Goal: Information Seeking & Learning: Compare options

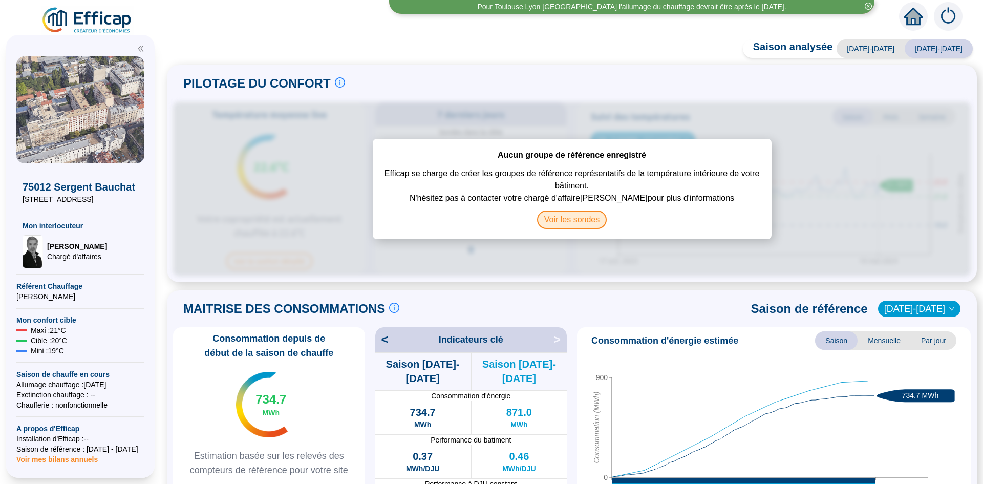
click at [565, 222] on span "Voir les sondes" at bounding box center [572, 219] width 70 height 18
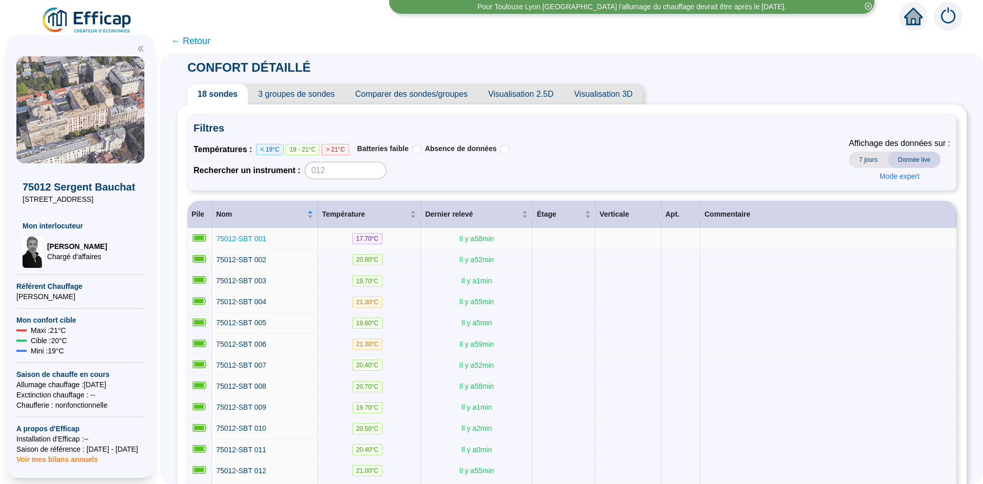
click at [242, 240] on span "75012-SBT 001" at bounding box center [241, 238] width 50 height 8
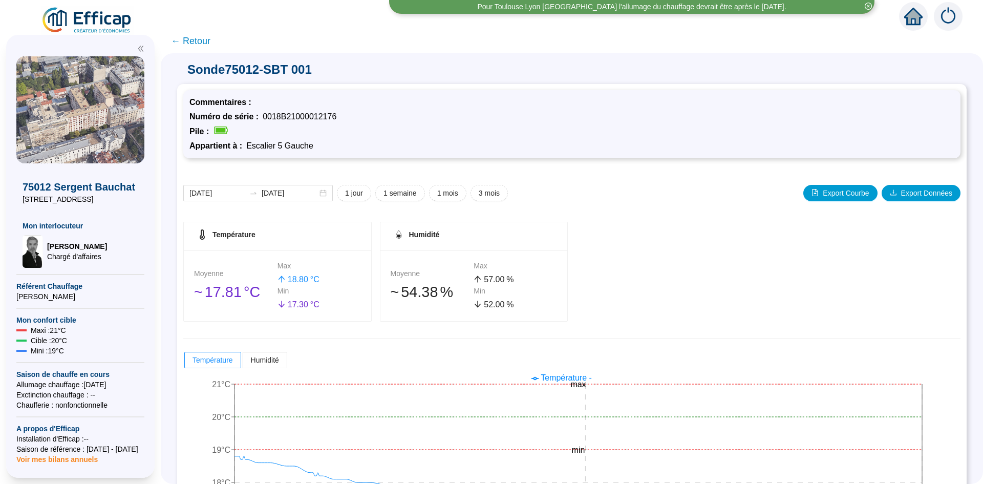
click at [207, 42] on span "← Retour" at bounding box center [190, 41] width 39 height 14
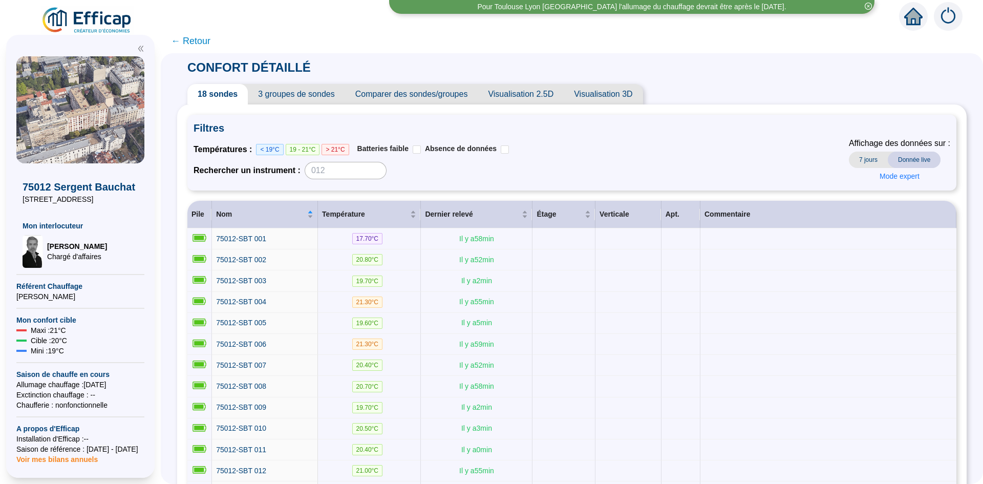
click at [313, 92] on span "3 groupes de sondes" at bounding box center [296, 94] width 97 height 20
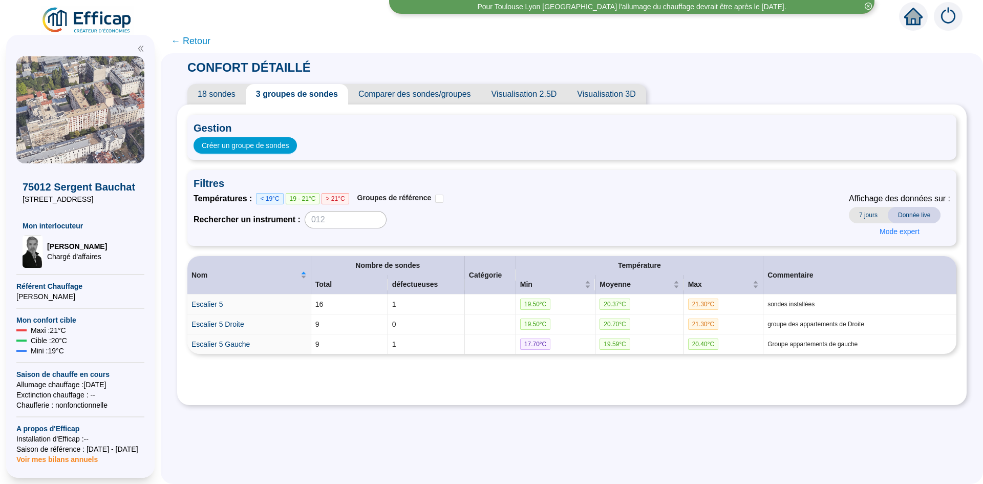
click at [432, 94] on span "Comparer des sondes/groupes" at bounding box center [414, 94] width 133 height 20
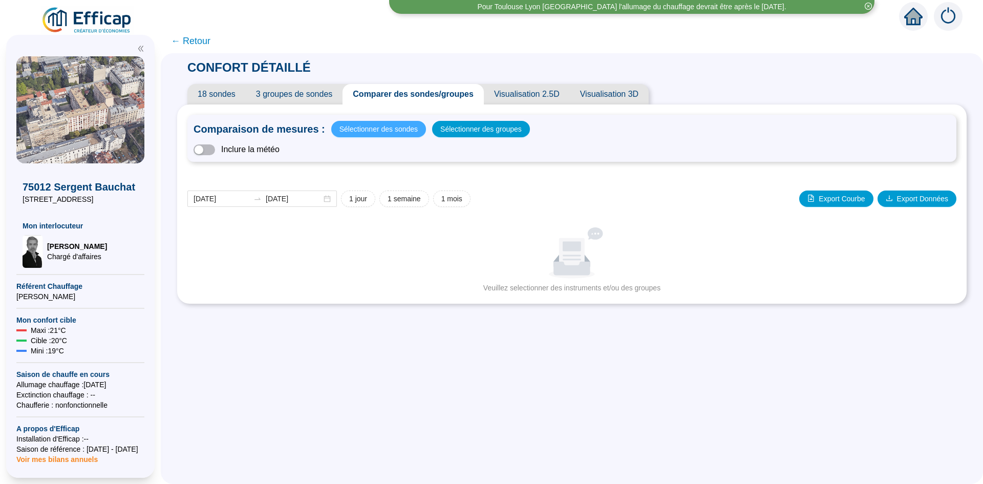
click at [375, 125] on span "Sélectionner des sondes" at bounding box center [378, 129] width 78 height 14
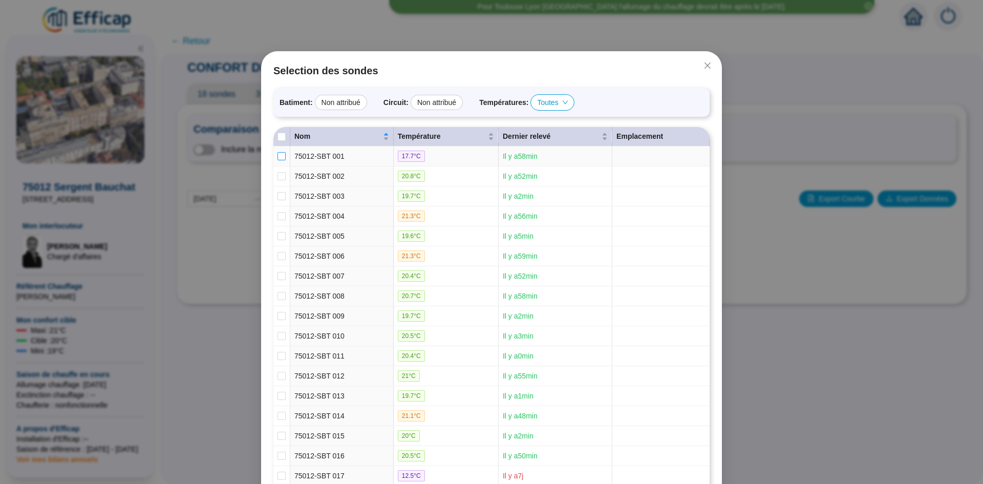
click at [278, 153] on input "checkbox" at bounding box center [282, 156] width 8 height 8
checkbox input "true"
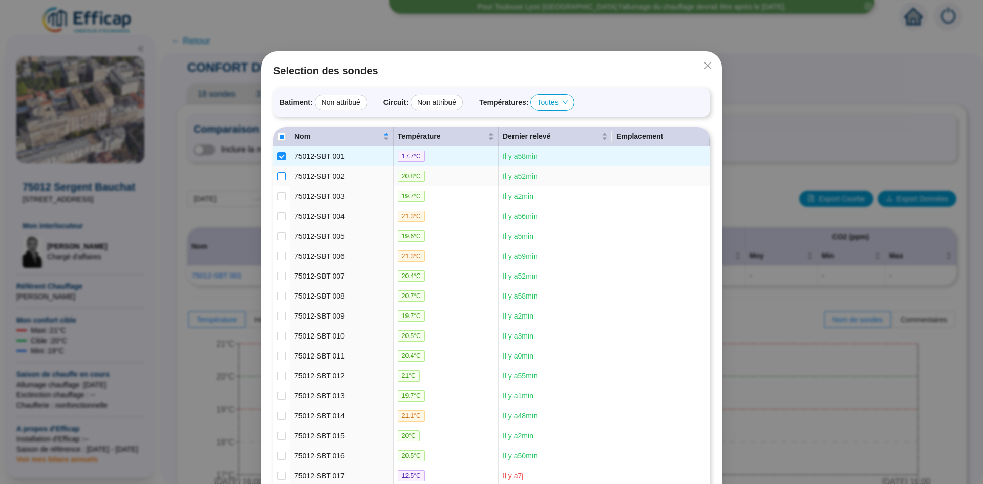
click at [281, 173] on input "checkbox" at bounding box center [282, 176] width 8 height 8
checkbox input "true"
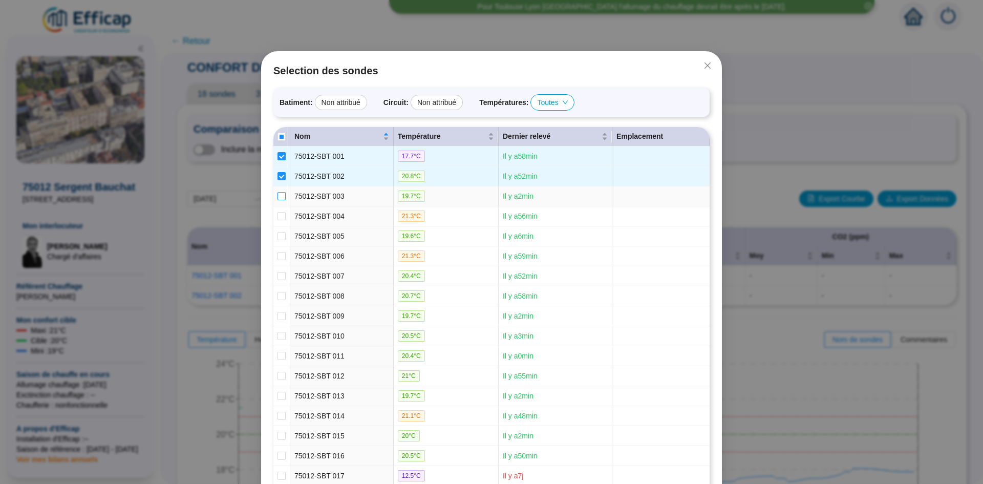
click at [281, 196] on input "checkbox" at bounding box center [282, 196] width 8 height 8
checkbox input "true"
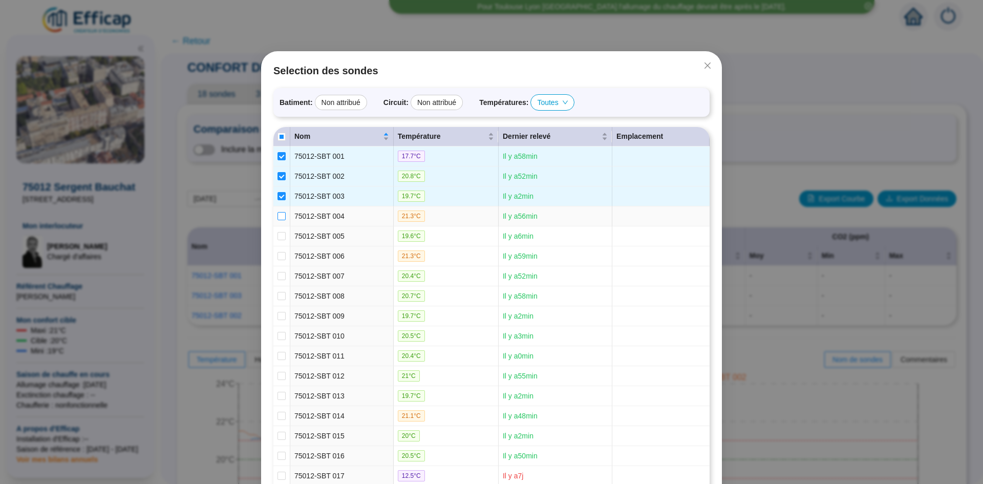
click at [278, 217] on input "checkbox" at bounding box center [282, 216] width 8 height 8
checkbox input "true"
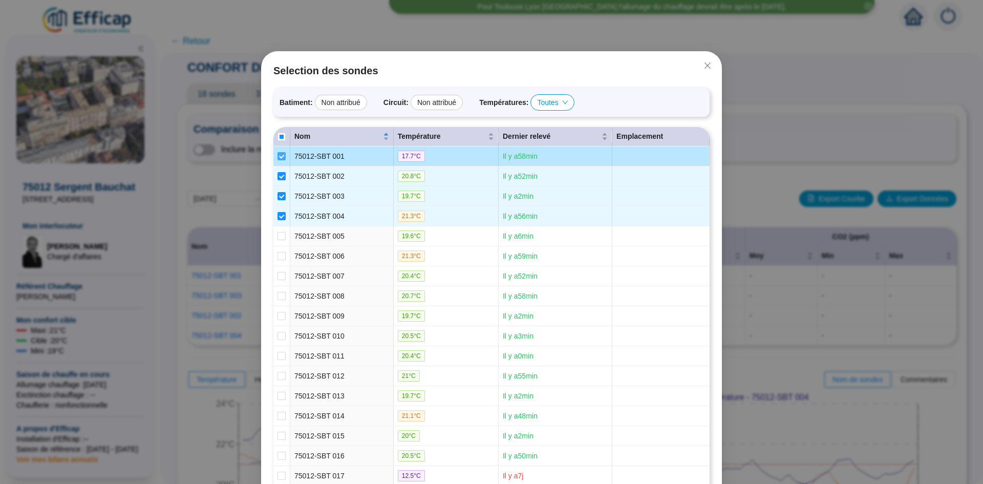
click at [278, 156] on input "checkbox" at bounding box center [282, 156] width 8 height 8
checkbox input "false"
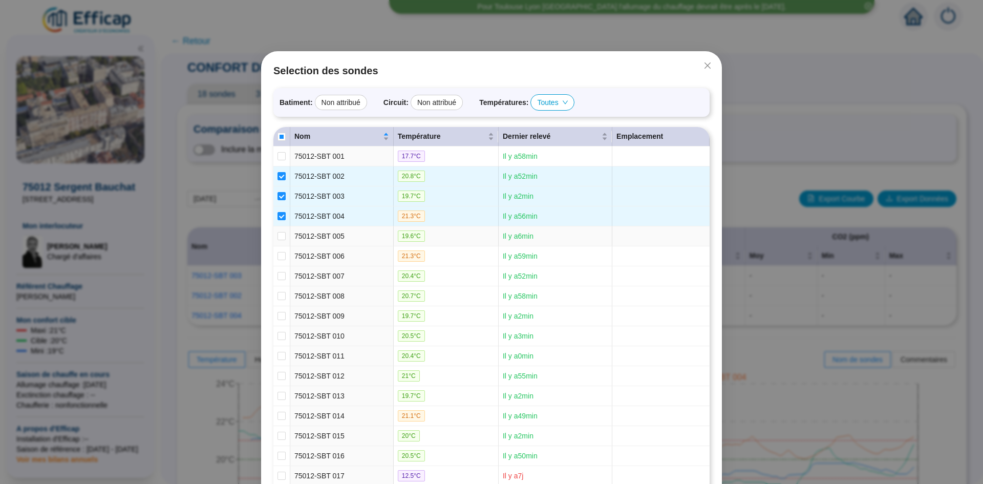
scroll to position [71, 0]
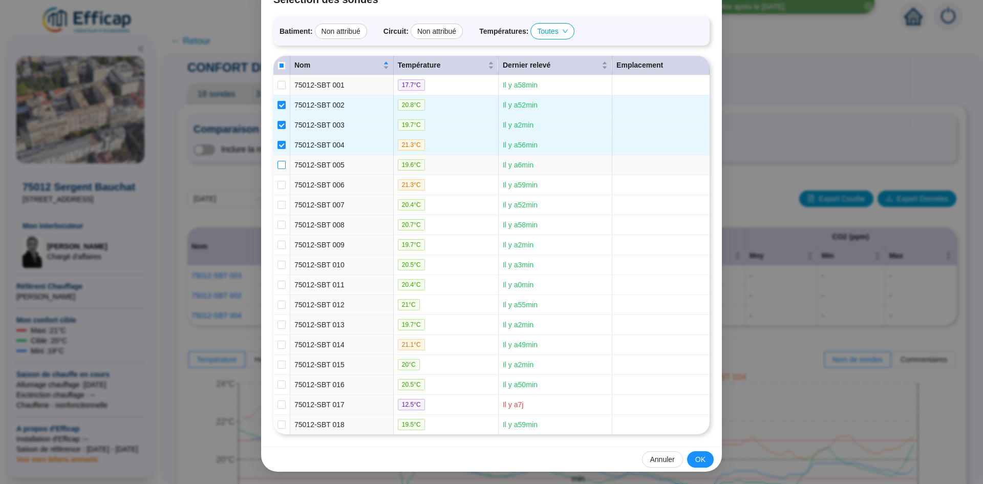
click at [279, 169] on label at bounding box center [282, 165] width 8 height 11
click at [279, 169] on input "checkbox" at bounding box center [282, 165] width 8 height 8
checkbox input "true"
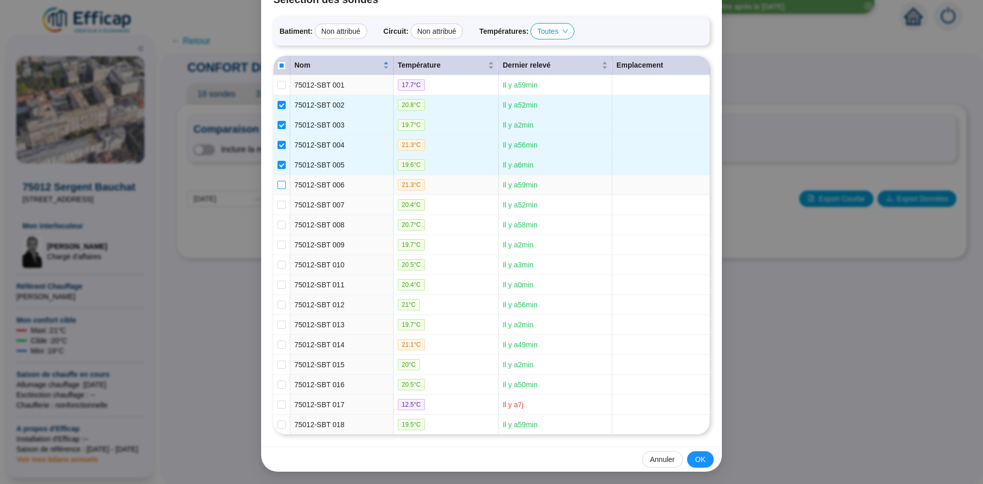
click at [278, 184] on input "checkbox" at bounding box center [282, 185] width 8 height 8
checkbox input "true"
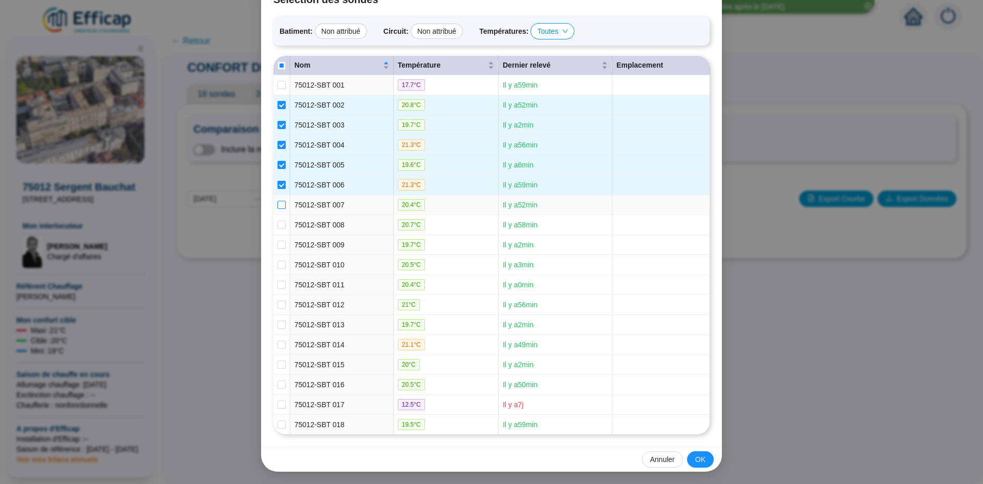
click at [278, 206] on input "checkbox" at bounding box center [282, 205] width 8 height 8
checkbox input "true"
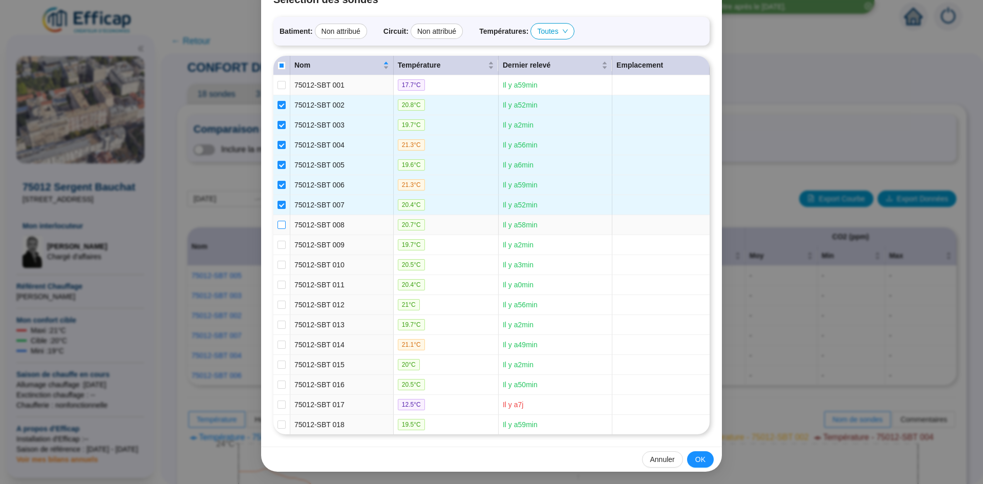
click at [278, 226] on input "checkbox" at bounding box center [282, 225] width 8 height 8
checkbox input "true"
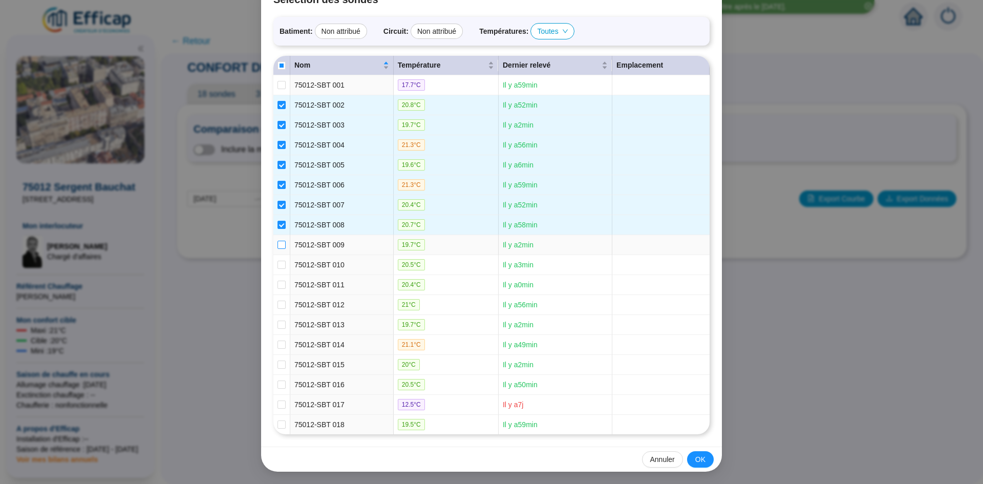
click at [280, 242] on input "checkbox" at bounding box center [282, 245] width 8 height 8
checkbox input "true"
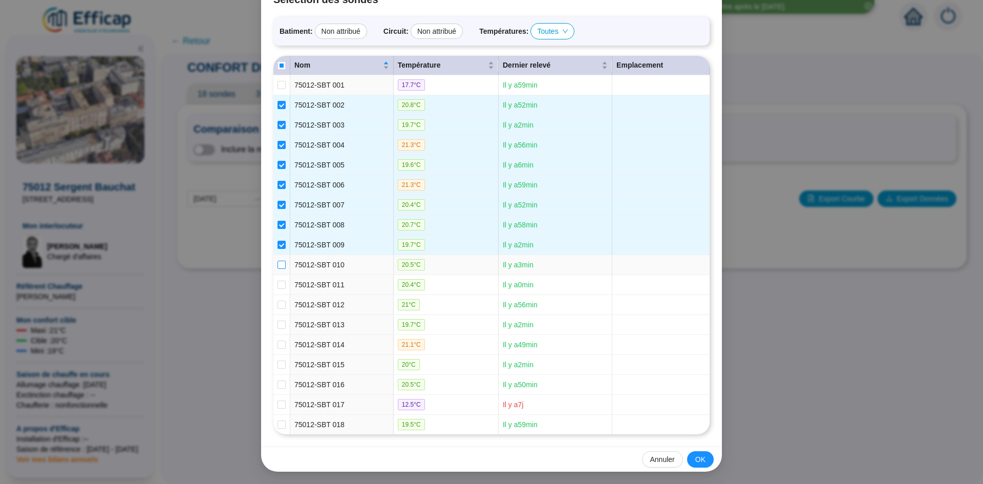
click at [278, 262] on input "checkbox" at bounding box center [282, 265] width 8 height 8
checkbox input "true"
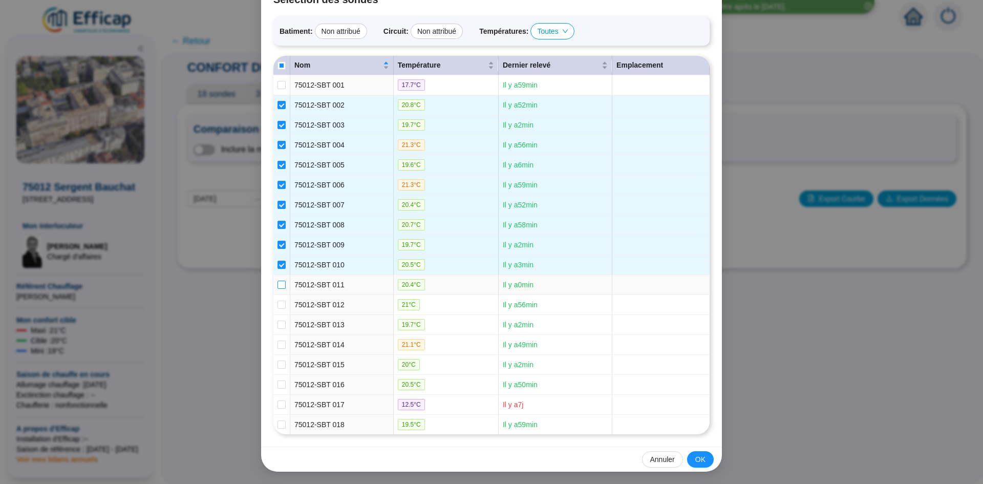
click at [278, 285] on input "checkbox" at bounding box center [282, 285] width 8 height 8
checkbox input "true"
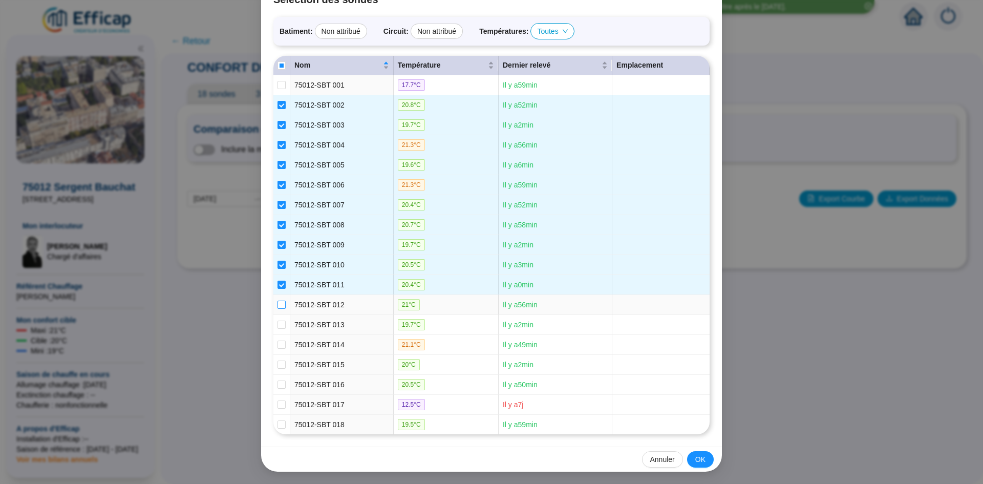
click at [280, 303] on input "checkbox" at bounding box center [282, 305] width 8 height 8
checkbox input "true"
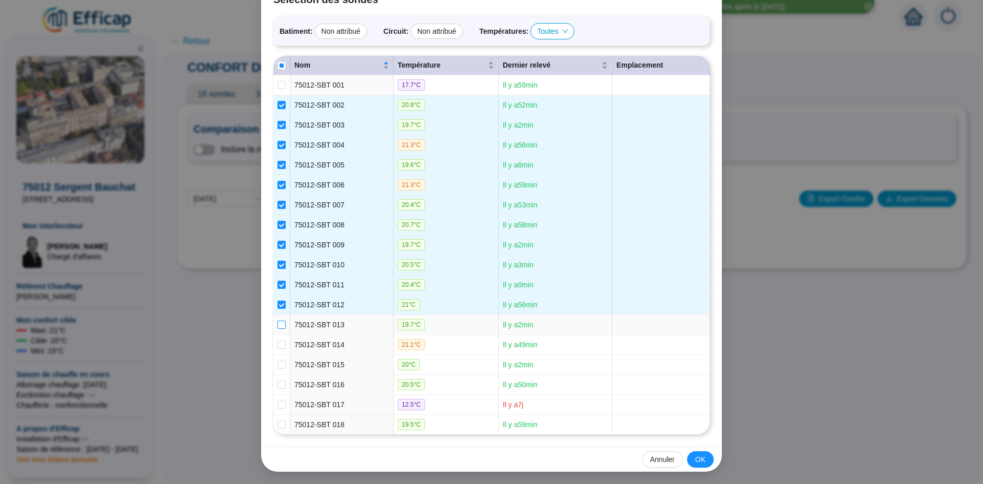
click at [280, 319] on label at bounding box center [282, 324] width 8 height 11
click at [280, 321] on input "checkbox" at bounding box center [282, 325] width 8 height 8
checkbox input "true"
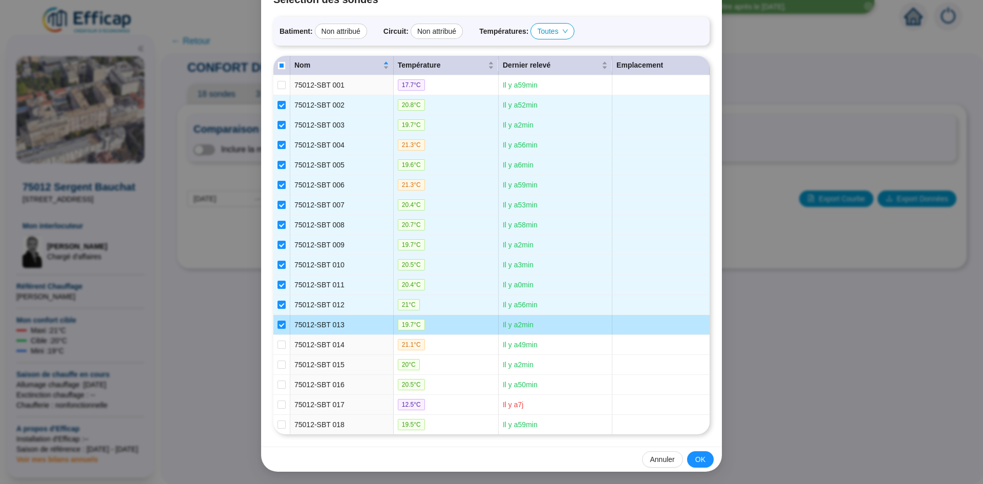
click at [279, 333] on td at bounding box center [281, 325] width 17 height 20
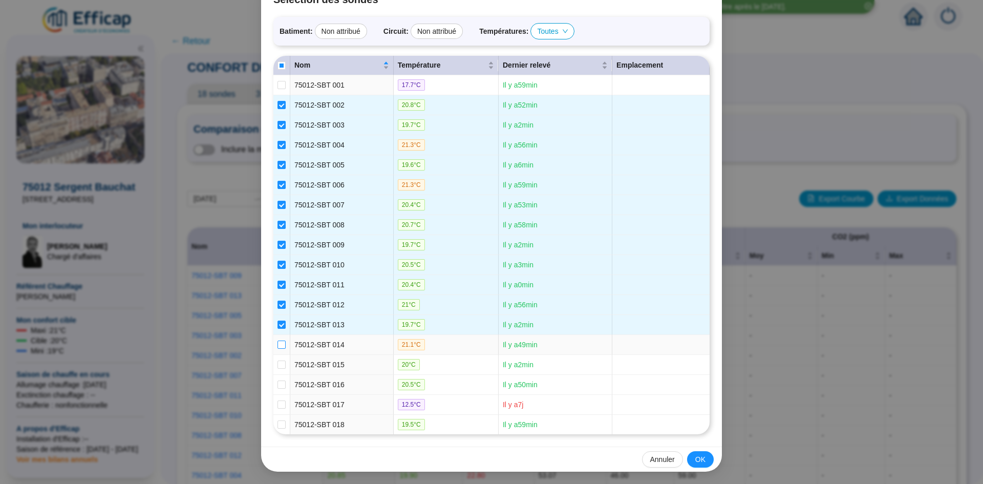
click at [278, 343] on input "checkbox" at bounding box center [282, 344] width 8 height 8
checkbox input "true"
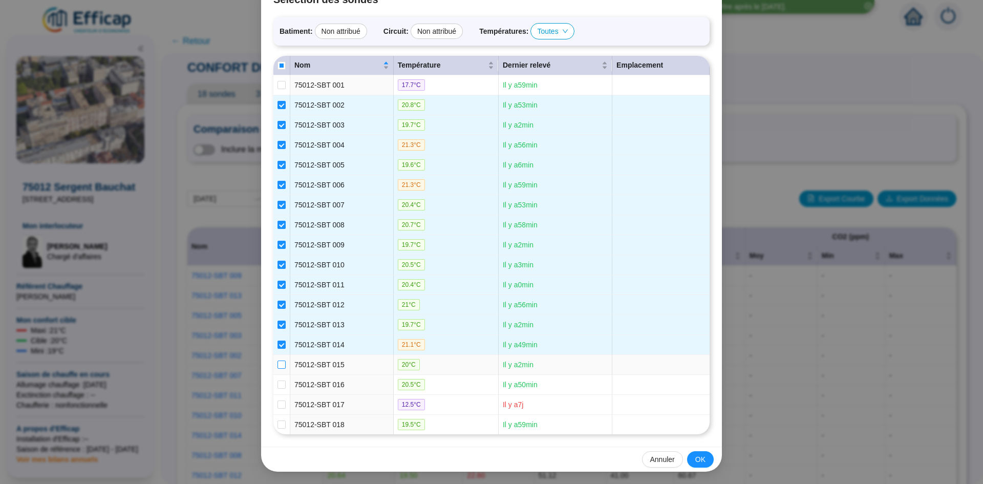
click at [278, 367] on input "checkbox" at bounding box center [282, 364] width 8 height 8
checkbox input "true"
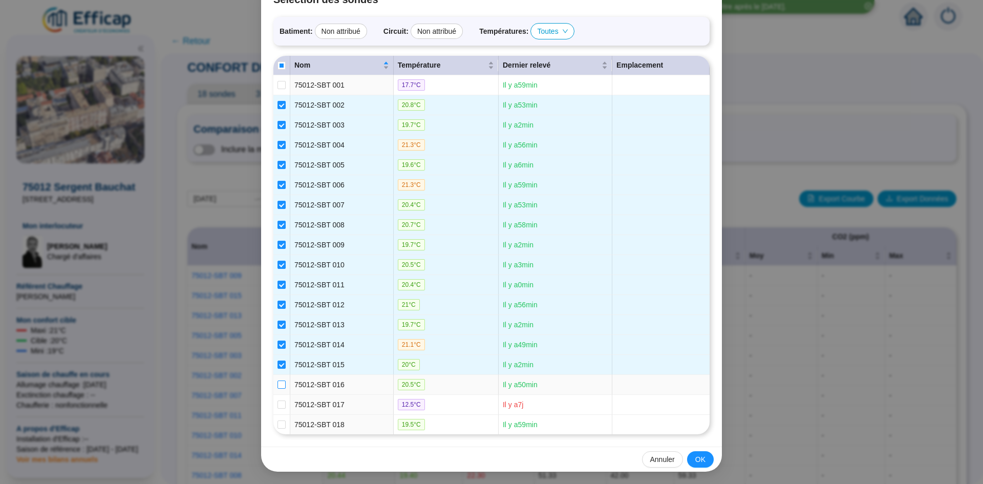
click at [280, 381] on input "checkbox" at bounding box center [282, 384] width 8 height 8
checkbox input "true"
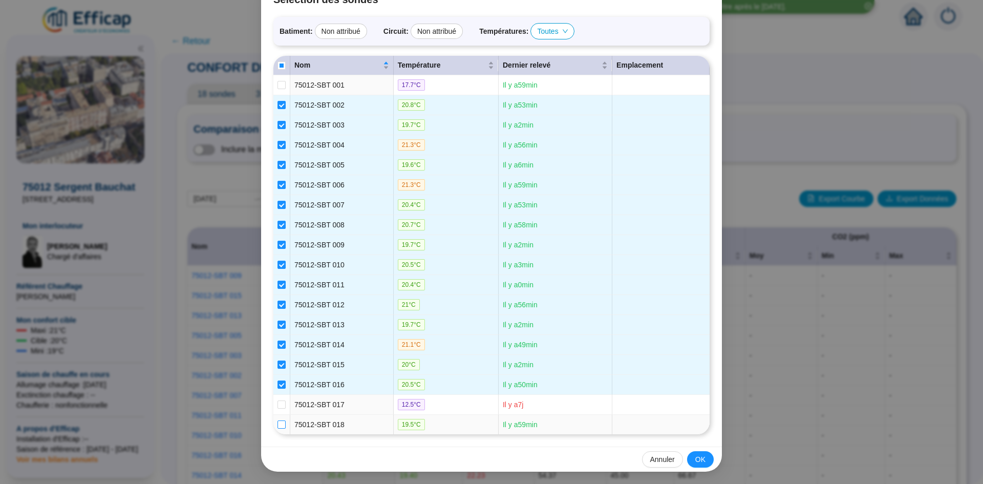
click at [280, 419] on label at bounding box center [282, 424] width 8 height 11
click at [280, 420] on input "checkbox" at bounding box center [282, 424] width 8 height 8
checkbox input "true"
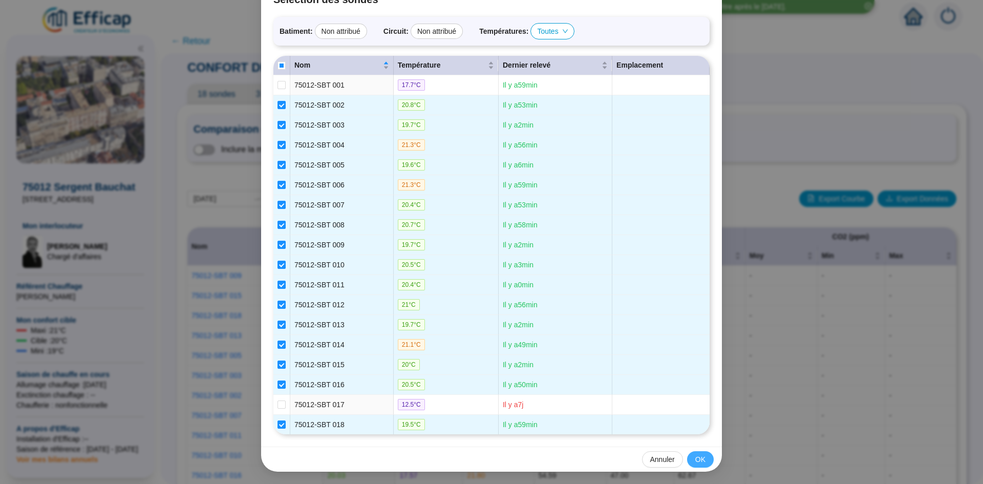
click at [698, 453] on button "OK" at bounding box center [700, 459] width 27 height 16
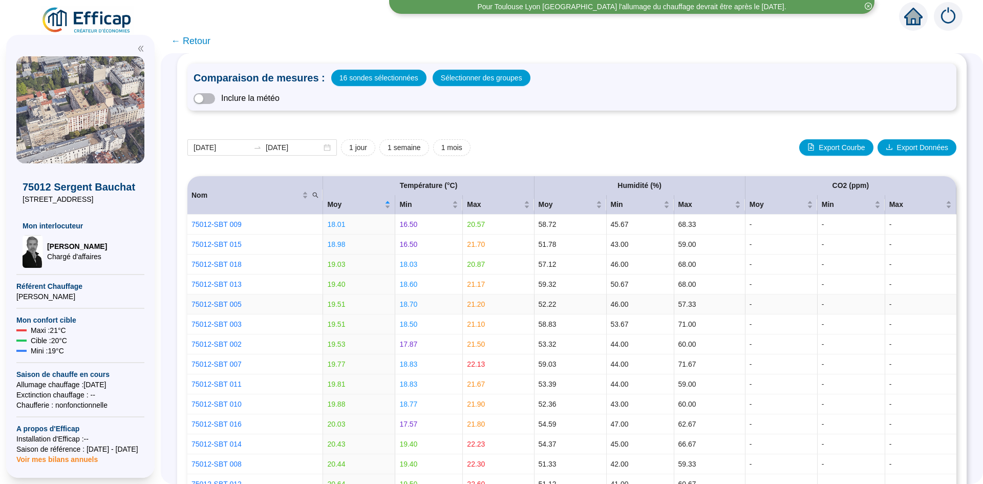
scroll to position [0, 0]
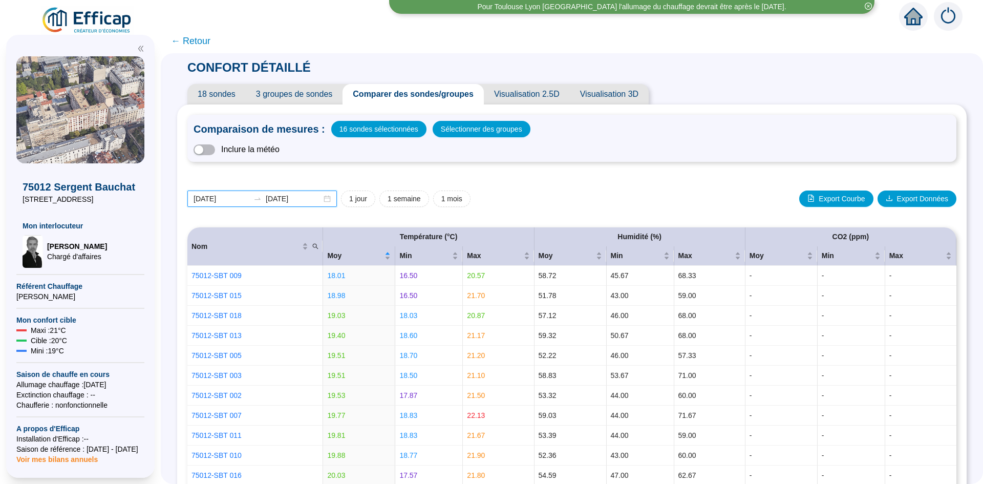
click at [245, 198] on input "[DATE]" at bounding box center [222, 199] width 56 height 11
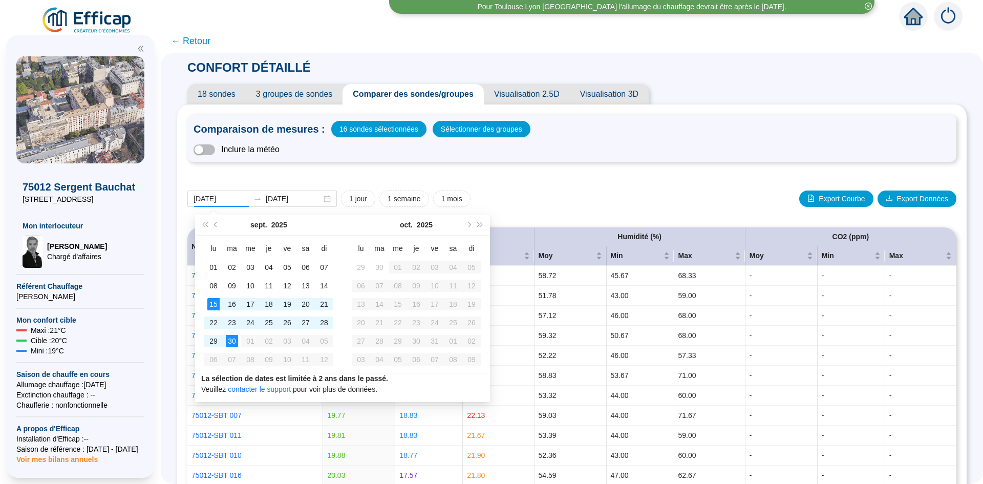
click at [594, 190] on div "[DATE] [DATE] 1 jour 1 semaine 1 mois Export Courbe Export Données" at bounding box center [571, 198] width 769 height 16
type input "[DATE]"
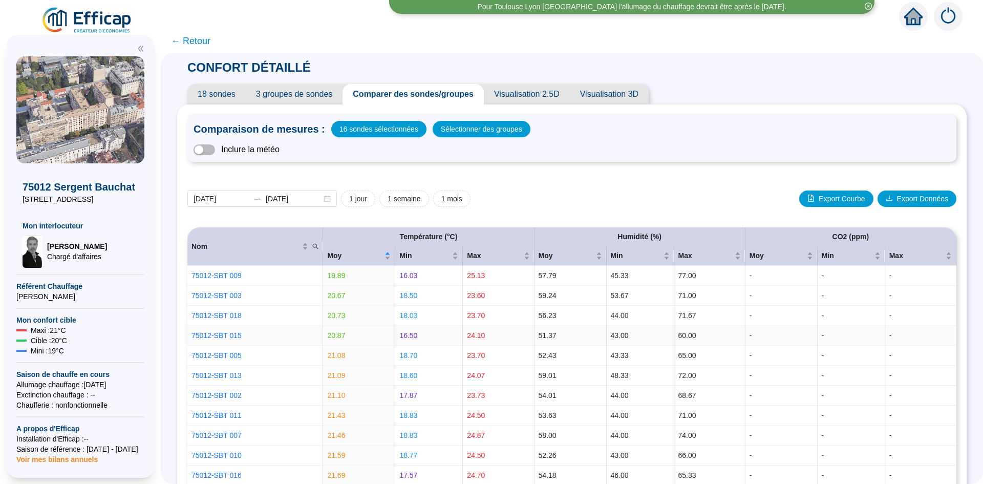
scroll to position [295, 0]
